Goal: Task Accomplishment & Management: Manage account settings

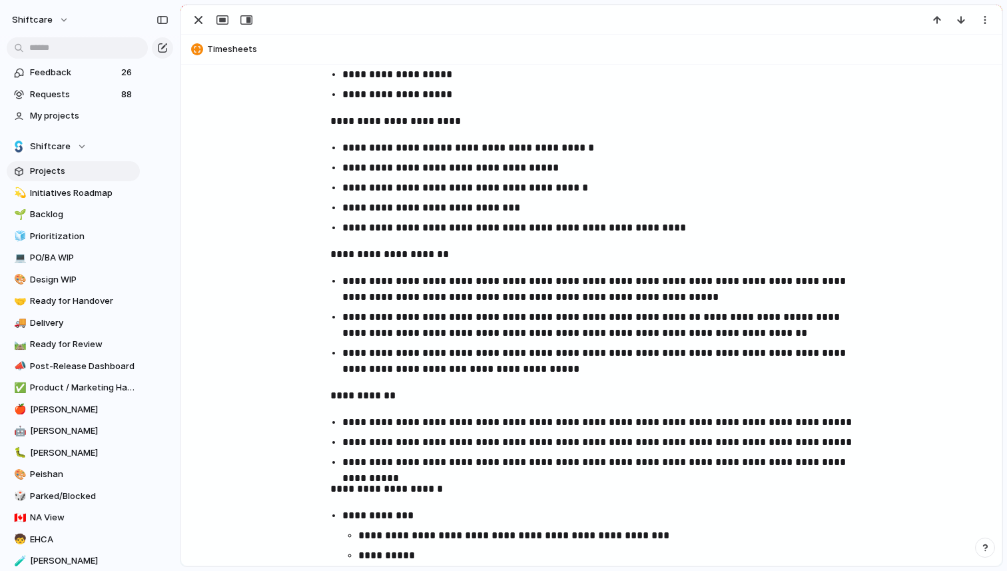
scroll to position [1137, 0]
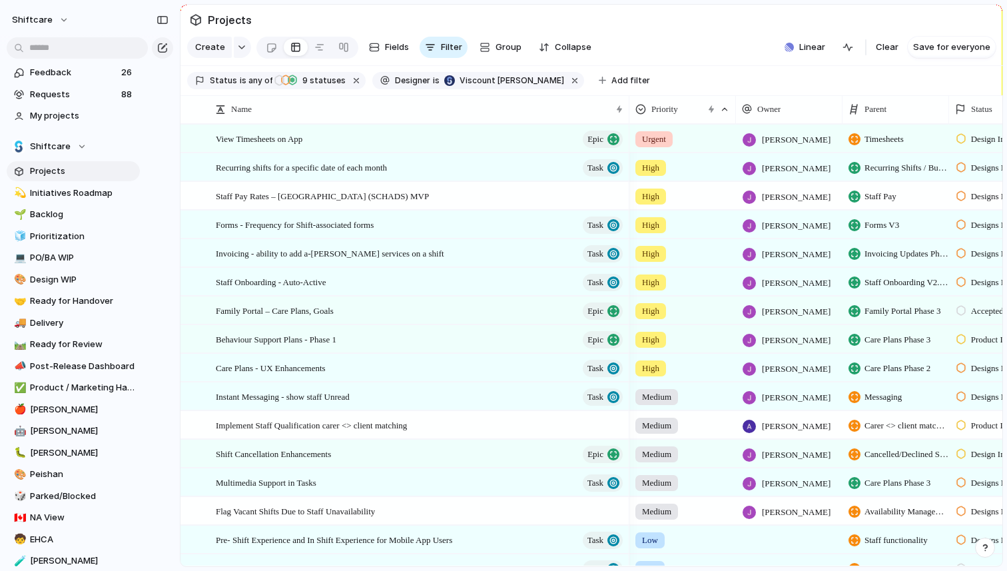
click at [692, 147] on div "Urgent" at bounding box center [682, 136] width 105 height 22
click at [496, 172] on div "Urgent High Medium Low No Priority" at bounding box center [503, 285] width 1007 height 571
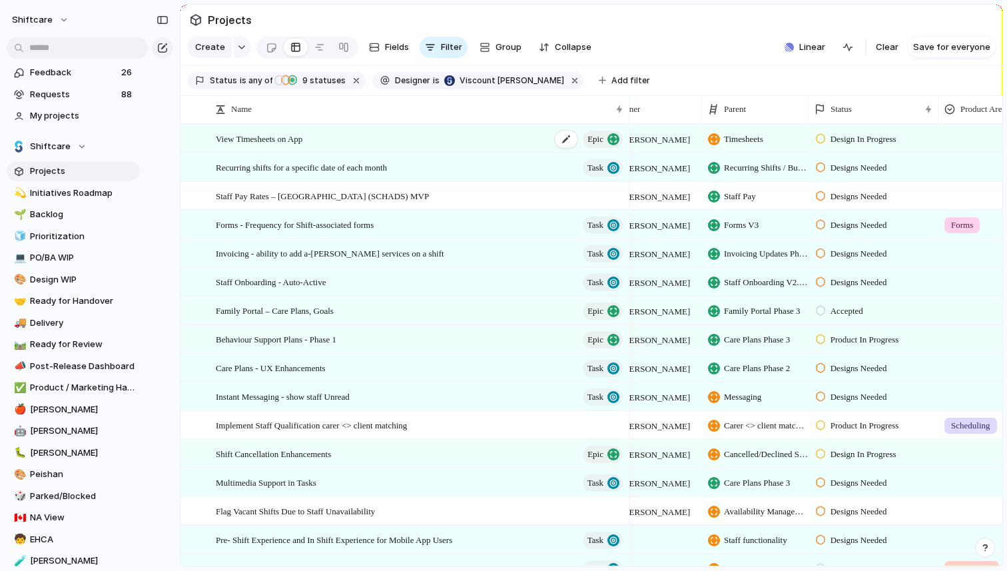
click at [285, 146] on span "View Timesheets on App" at bounding box center [259, 137] width 87 height 15
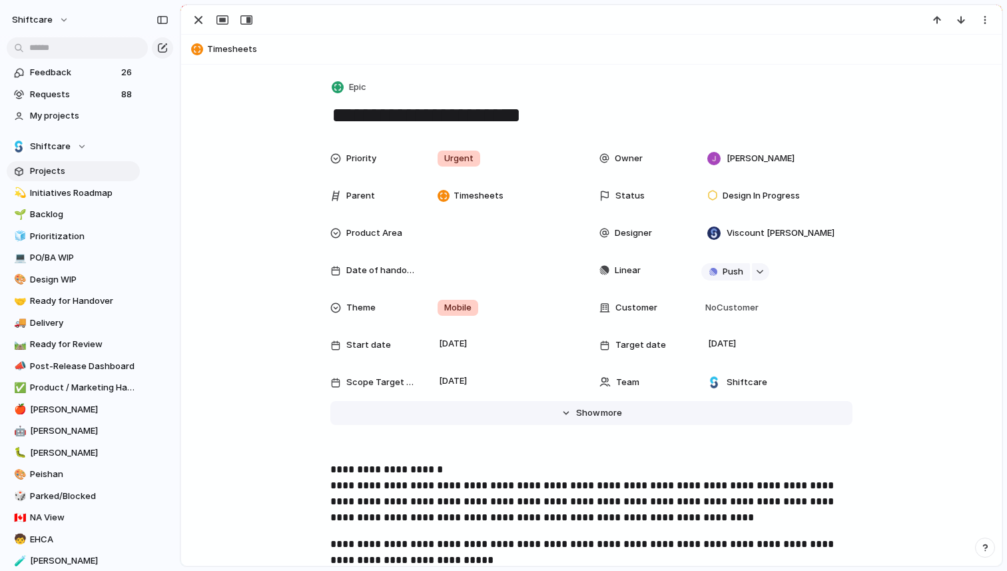
click at [576, 412] on span "Show" at bounding box center [588, 412] width 24 height 13
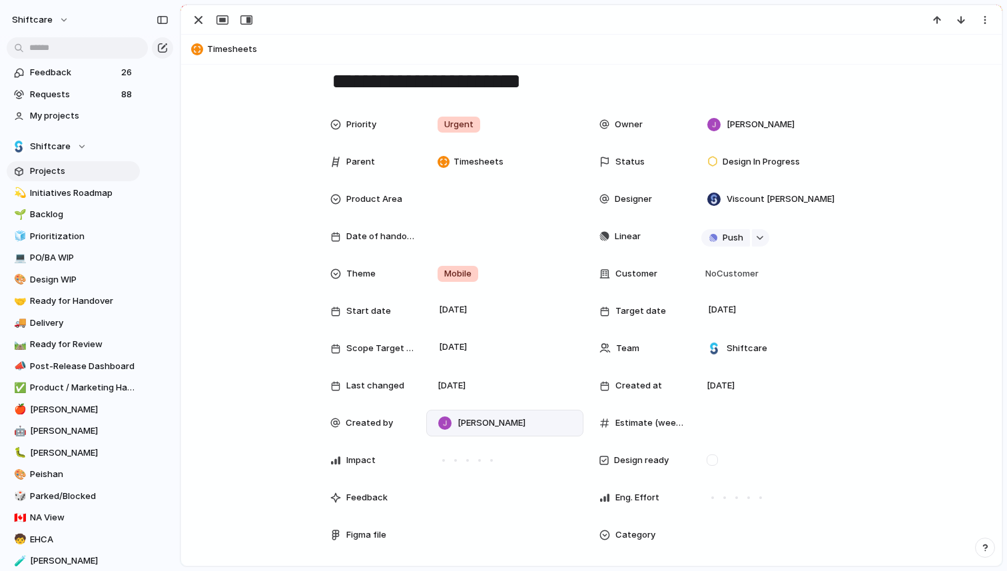
scroll to position [58, 0]
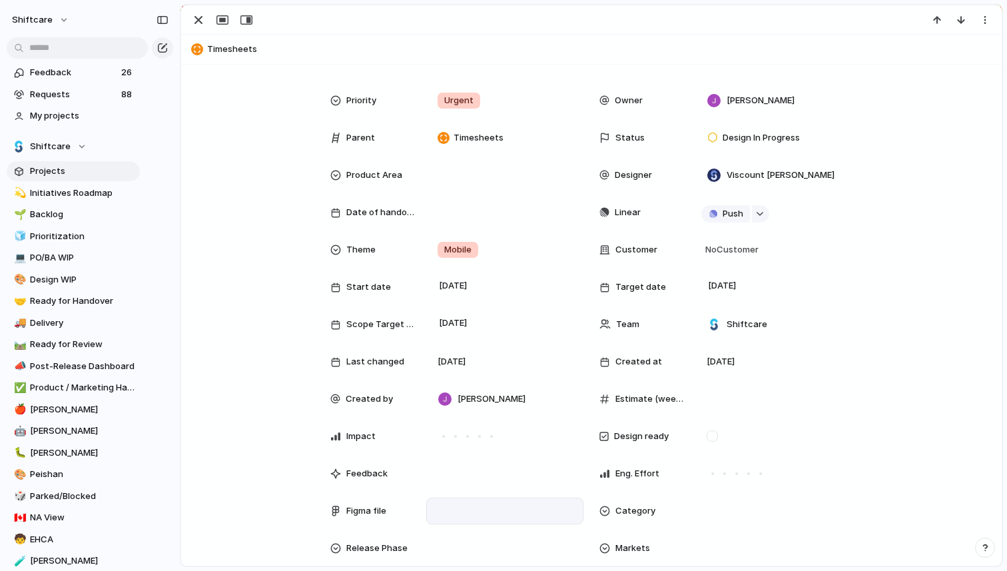
click at [444, 507] on div at bounding box center [504, 510] width 145 height 15
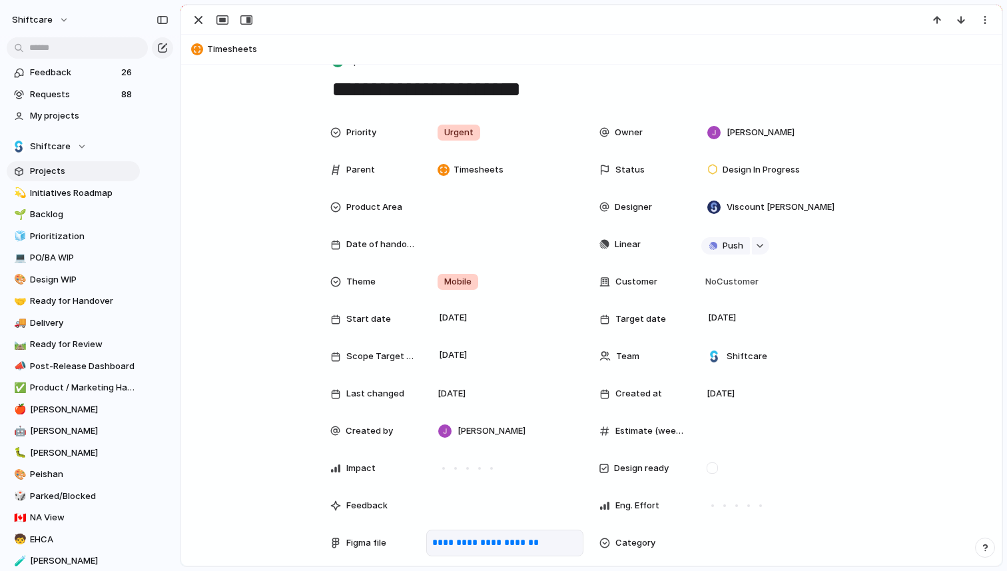
click at [250, 471] on div "**********" at bounding box center [591, 461] width 788 height 684
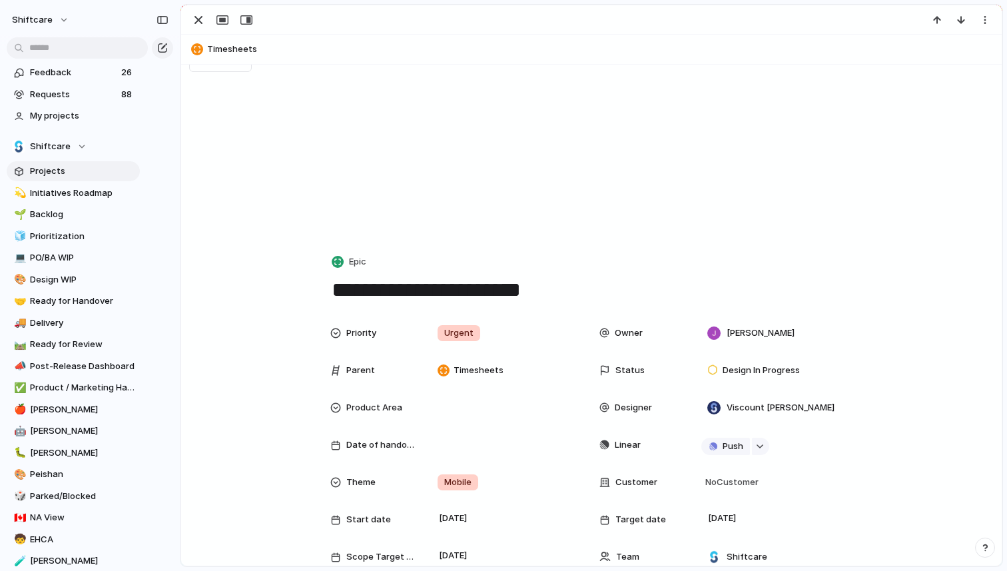
scroll to position [0, 0]
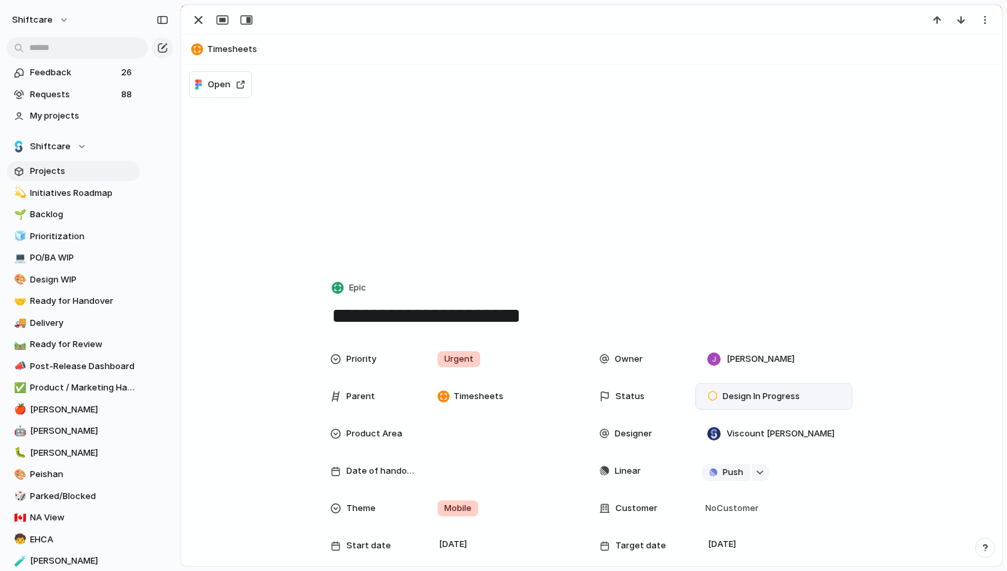
click at [736, 404] on div "Design In Progress" at bounding box center [755, 396] width 109 height 19
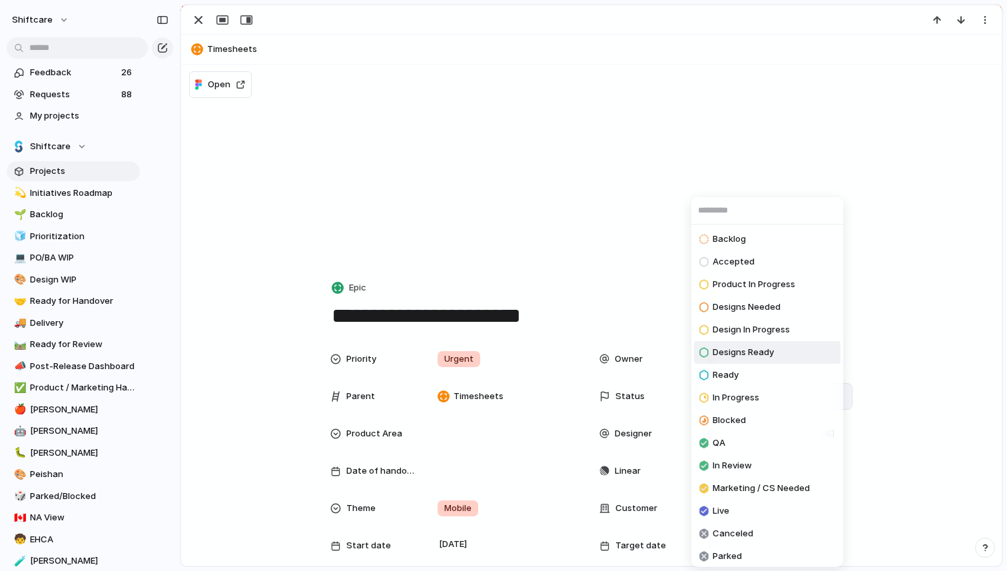
click at [772, 353] on span "Designs Ready" at bounding box center [742, 352] width 61 height 13
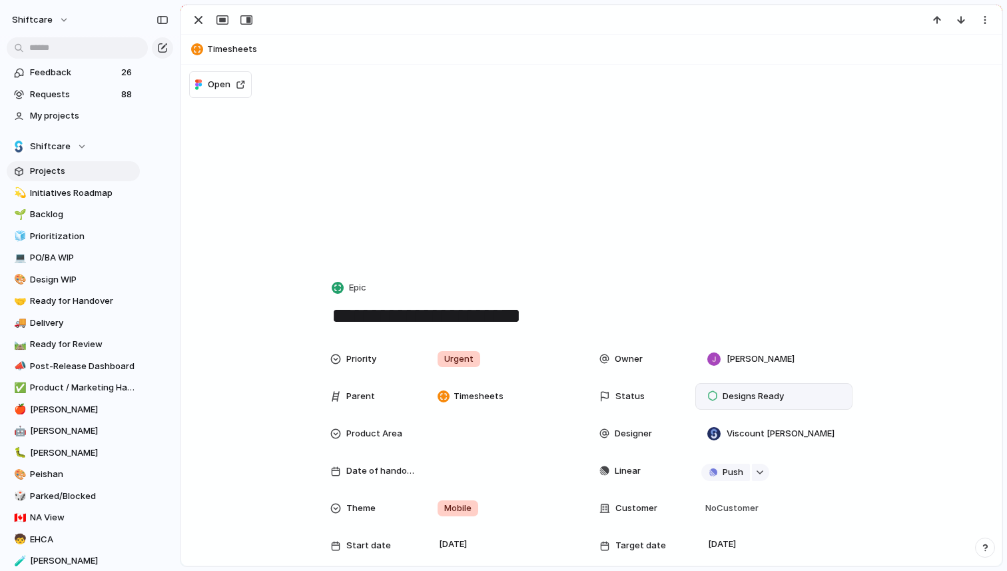
click at [201, 29] on div at bounding box center [591, 19] width 820 height 29
click at [199, 23] on div "button" at bounding box center [198, 20] width 16 height 16
